Goal: Task Accomplishment & Management: Manage account settings

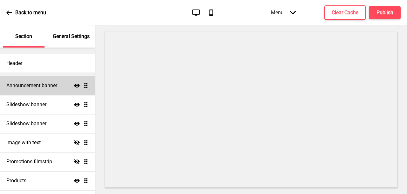
click at [32, 84] on h4 "Announcement banner" at bounding box center [31, 85] width 51 height 7
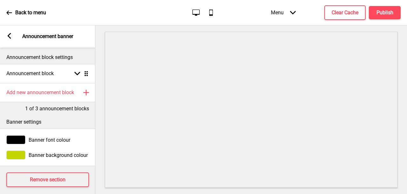
click at [15, 37] on div "Arrow left Announcement banner" at bounding box center [47, 36] width 95 height 22
click at [9, 36] on icon at bounding box center [9, 36] width 3 height 6
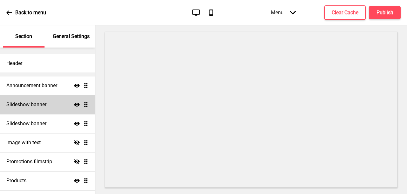
click at [29, 98] on div "Slideshow banner Show Drag" at bounding box center [47, 104] width 95 height 19
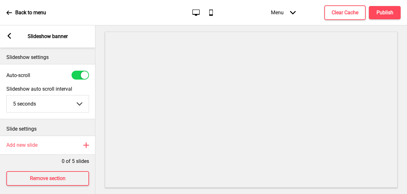
click at [14, 37] on div "Arrow left Slideshow banner" at bounding box center [47, 36] width 95 height 22
click at [9, 36] on rect at bounding box center [9, 36] width 6 height 6
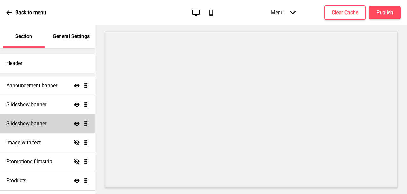
click at [53, 130] on div "Slideshow banner Show Drag" at bounding box center [47, 123] width 95 height 19
select select "6000"
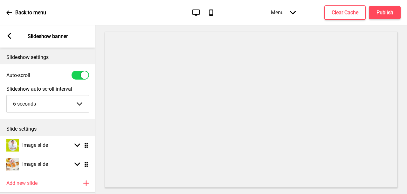
click at [9, 41] on div "Arrow left Slideshow banner" at bounding box center [47, 36] width 95 height 22
click at [10, 36] on rect at bounding box center [9, 36] width 6 height 6
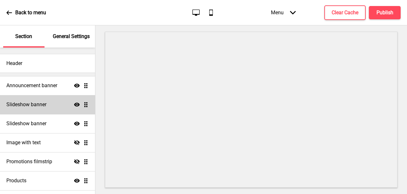
click at [77, 106] on icon at bounding box center [77, 105] width 6 height 4
click at [388, 9] on h4 "Publish" at bounding box center [384, 12] width 17 height 7
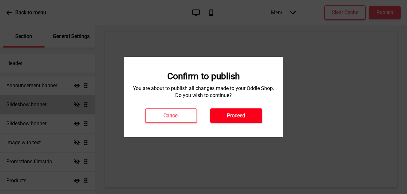
click at [256, 113] on button "Proceed" at bounding box center [236, 116] width 52 height 15
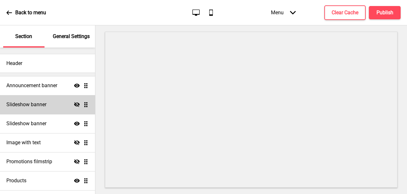
click at [70, 100] on div "Slideshow banner Hide Drag" at bounding box center [47, 104] width 95 height 19
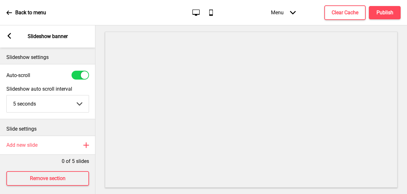
click at [11, 37] on rect at bounding box center [9, 36] width 6 height 6
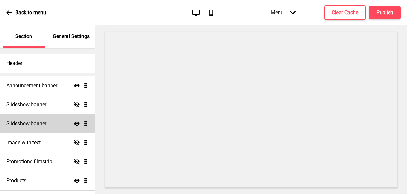
click at [44, 124] on h4 "Slideshow banner" at bounding box center [26, 123] width 40 height 7
select select "6000"
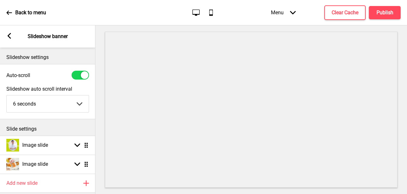
click at [11, 39] on div "Arrow left" at bounding box center [9, 36] width 6 height 7
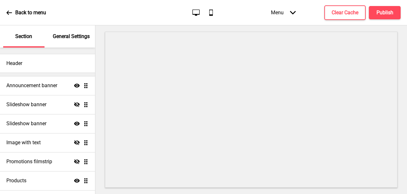
click at [11, 39] on div "Section" at bounding box center [23, 36] width 41 height 22
click at [373, 20] on div "Menu Arrow down Product Page Store Information Checkout Thank you Terms & Condi…" at bounding box center [322, 12] width 155 height 19
click at [383, 17] on button "Publish" at bounding box center [384, 12] width 32 height 13
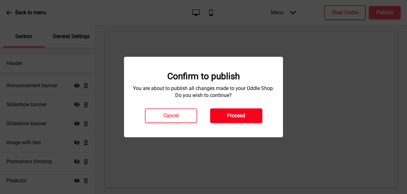
click at [253, 112] on button "Proceed" at bounding box center [236, 116] width 52 height 15
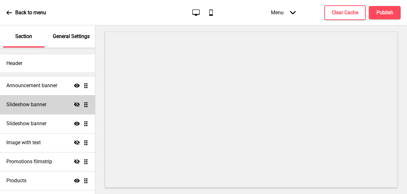
click at [49, 103] on div "Slideshow banner Hide Drag" at bounding box center [47, 104] width 95 height 19
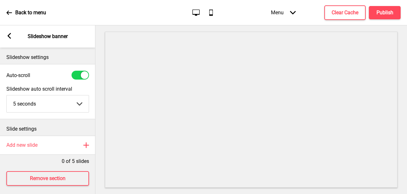
click at [10, 36] on rect at bounding box center [9, 36] width 6 height 6
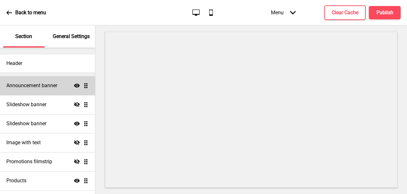
click at [27, 82] on h4 "Announcement banner" at bounding box center [31, 85] width 51 height 7
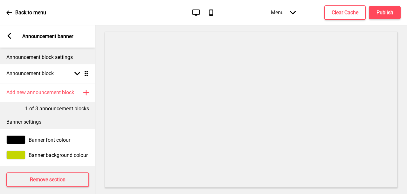
click at [10, 12] on icon at bounding box center [9, 13] width 6 height 6
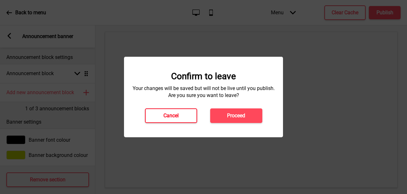
click at [178, 117] on h4 "Cancel" at bounding box center [170, 115] width 15 height 7
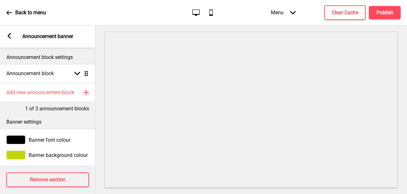
click at [9, 34] on icon at bounding box center [9, 36] width 3 height 6
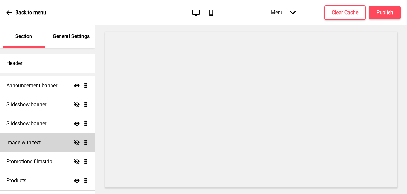
click at [33, 142] on h4 "Image with text" at bounding box center [23, 142] width 34 height 7
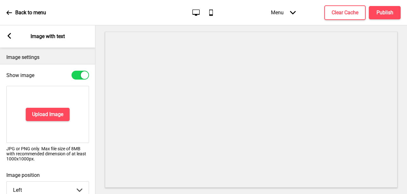
click at [12, 49] on div "Image settings" at bounding box center [47, 56] width 95 height 17
click at [12, 37] on rect at bounding box center [9, 36] width 6 height 6
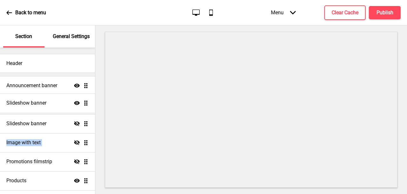
drag, startPoint x: 86, startPoint y: 126, endPoint x: 87, endPoint y: 105, distance: 20.6
click at [87, 105] on ul "Announcement banner Show Drag Slideshow banner Hide Drag Slideshow banner Show …" at bounding box center [47, 152] width 95 height 152
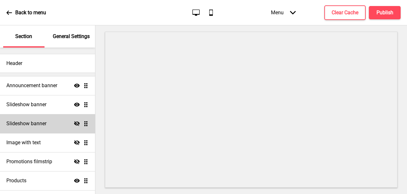
click at [48, 120] on div "Slideshow banner Hide Drag" at bounding box center [47, 123] width 95 height 19
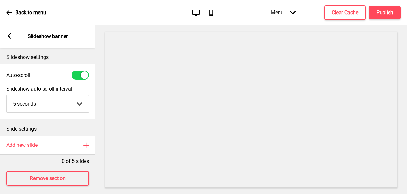
scroll to position [4, 0]
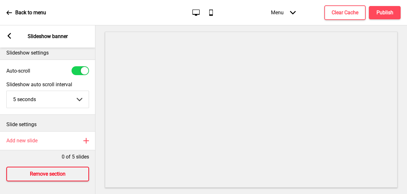
click at [62, 177] on h4 "Remove section" at bounding box center [48, 174] width 36 height 7
